Goal: Find specific page/section: Find specific page/section

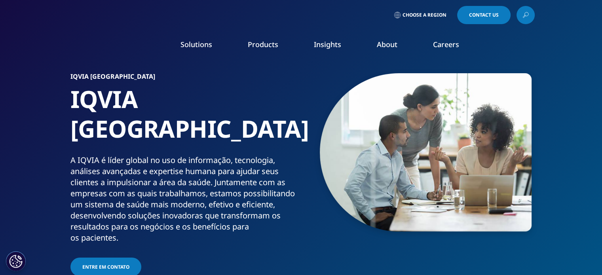
click at [429, 9] on link "Choose a Region" at bounding box center [421, 15] width 59 height 18
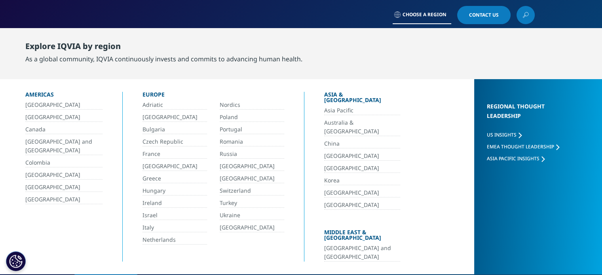
click at [35, 119] on link "[GEOGRAPHIC_DATA]" at bounding box center [63, 117] width 77 height 9
